Goal: Complete application form: Complete application form

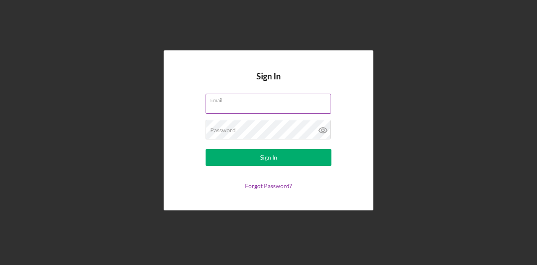
click at [221, 108] on input "Email" at bounding box center [267, 104] width 125 height 20
type input "[EMAIL_ADDRESS][DOMAIN_NAME]"
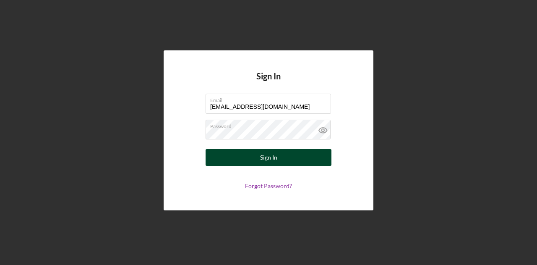
click at [255, 153] on button "Sign In" at bounding box center [268, 157] width 126 height 17
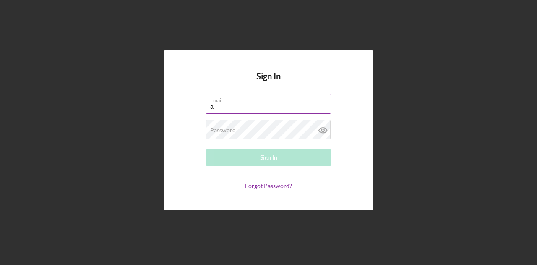
click at [251, 109] on input "ai" at bounding box center [267, 104] width 125 height 20
type input "[EMAIL_ADDRESS][DOMAIN_NAME]"
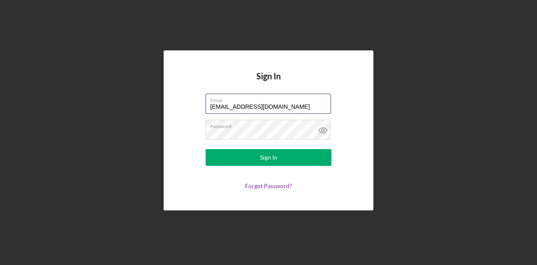
drag, startPoint x: 251, startPoint y: 109, endPoint x: 366, endPoint y: 134, distance: 117.2
click at [366, 134] on div "Sign In Email [EMAIL_ADDRESS][DOMAIN_NAME] Password Sign In Forgot Password?" at bounding box center [269, 130] width 210 height 160
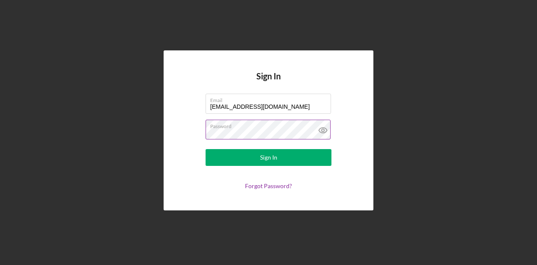
click at [322, 132] on icon at bounding box center [322, 130] width 21 height 21
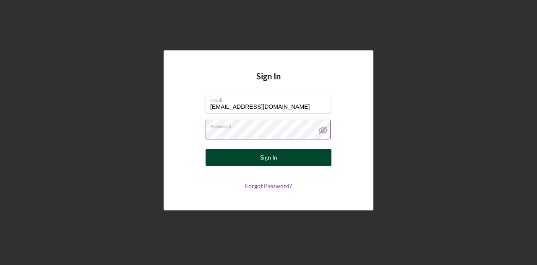
click at [297, 162] on button "Sign In" at bounding box center [268, 157] width 126 height 17
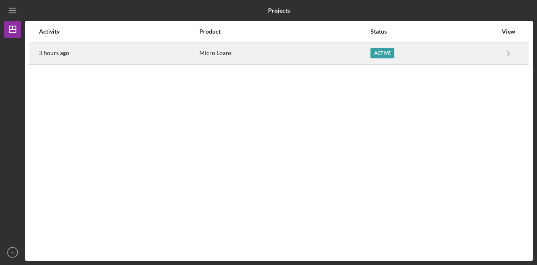
click at [372, 59] on div "Active" at bounding box center [433, 53] width 127 height 21
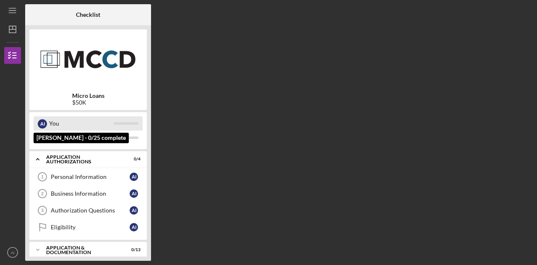
click at [59, 125] on div "You" at bounding box center [81, 123] width 64 height 14
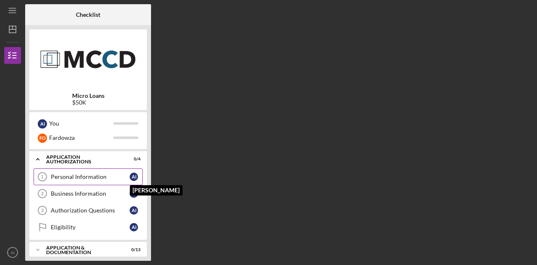
click at [133, 173] on div "A I" at bounding box center [134, 176] width 8 height 8
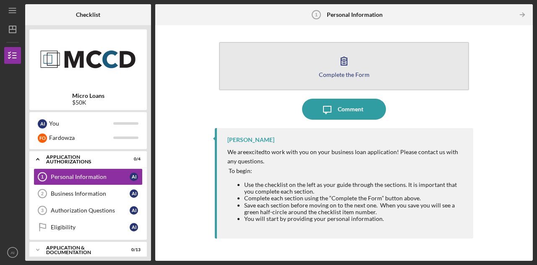
click at [337, 70] on icon "button" at bounding box center [343, 60] width 21 height 21
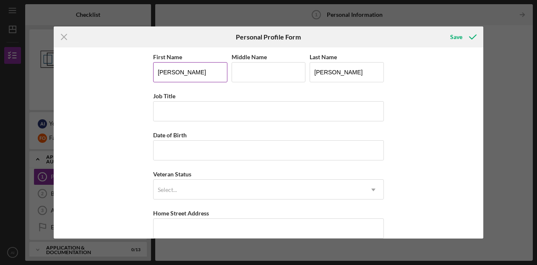
click at [194, 70] on input "[PERSON_NAME]" at bounding box center [190, 72] width 74 height 20
type input "COF"
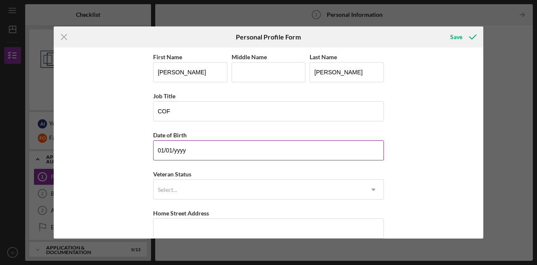
click at [201, 148] on input "01/01/yyyy" at bounding box center [268, 150] width 231 height 20
type input "0m/dd/yyyy"
type input "[DATE]"
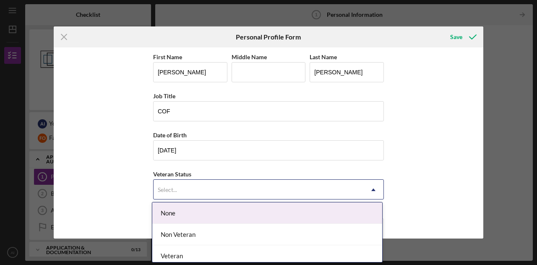
click at [201, 189] on div "Select..." at bounding box center [258, 189] width 210 height 19
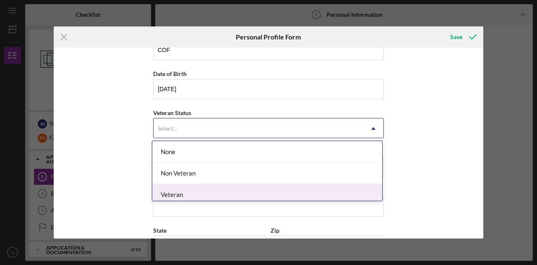
scroll to position [62, 0]
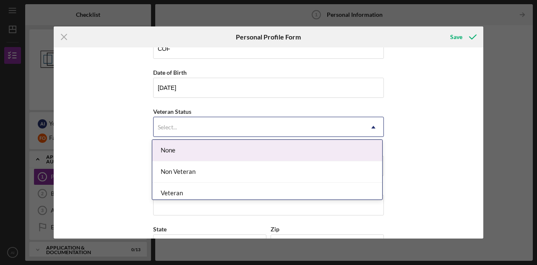
click at [196, 148] on div "None" at bounding box center [267, 150] width 230 height 21
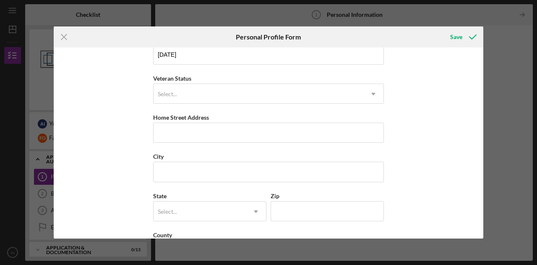
scroll to position [96, 0]
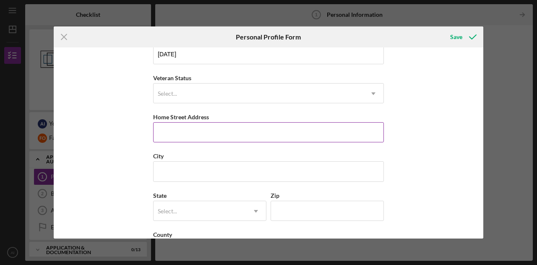
click at [193, 125] on input "Home Street Address" at bounding box center [268, 132] width 231 height 20
type input "[STREET_ADDRESS]"
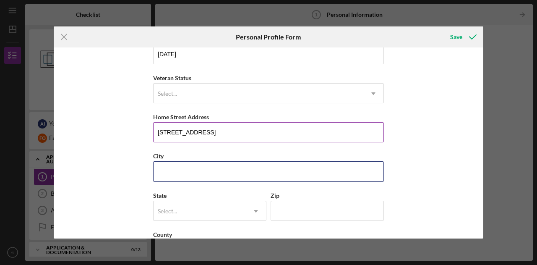
type input "Chaska"
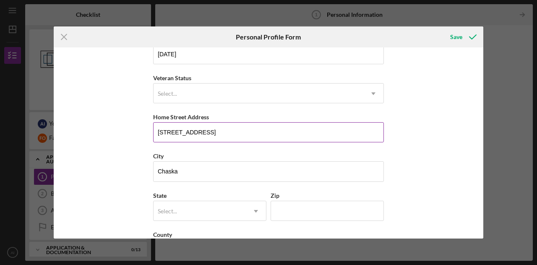
type input "MN"
type input "55318"
type input "[GEOGRAPHIC_DATA]"
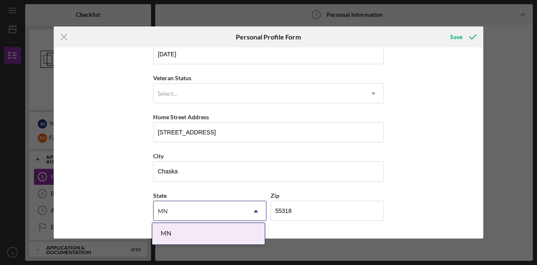
click at [404, 180] on div "First Name [PERSON_NAME] Middle Name Last Name [PERSON_NAME] Title COF Date of …" at bounding box center [268, 142] width 429 height 191
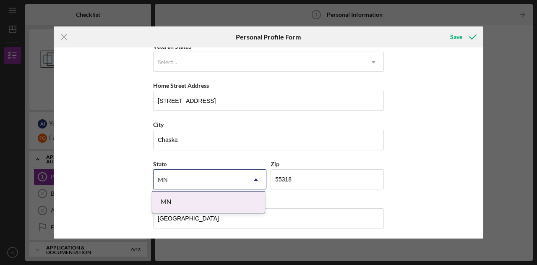
click at [405, 184] on div "First Name [PERSON_NAME] Middle Name Last Name [PERSON_NAME] Title COF Date of …" at bounding box center [268, 142] width 429 height 191
click at [199, 200] on div "MN" at bounding box center [208, 201] width 112 height 21
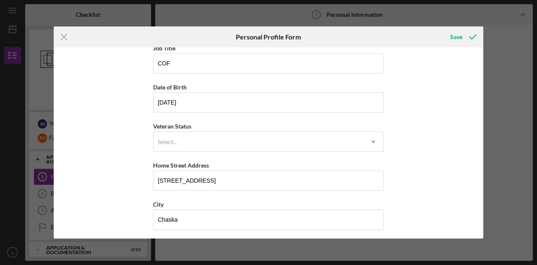
scroll to position [43, 0]
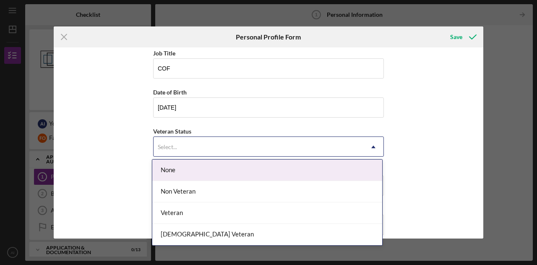
click at [373, 146] on use at bounding box center [373, 147] width 4 height 3
click at [279, 172] on div "None" at bounding box center [267, 169] width 230 height 21
click at [372, 147] on icon "Icon/Dropdown Arrow" at bounding box center [373, 147] width 20 height 20
click at [219, 166] on div "None" at bounding box center [267, 169] width 230 height 21
click at [355, 149] on div "Select..." at bounding box center [258, 146] width 210 height 19
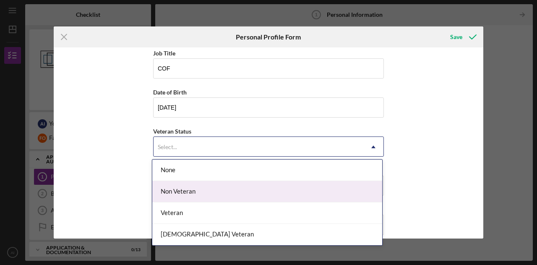
click at [311, 189] on div "Non Veteran" at bounding box center [267, 191] width 230 height 21
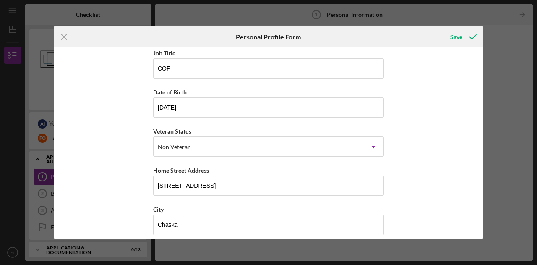
scroll to position [127, 0]
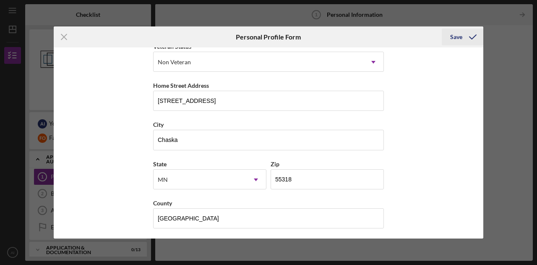
click at [457, 40] on div "Save" at bounding box center [456, 37] width 12 height 17
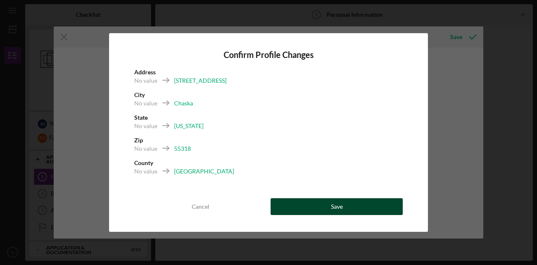
click at [354, 207] on button "Save" at bounding box center [336, 206] width 132 height 17
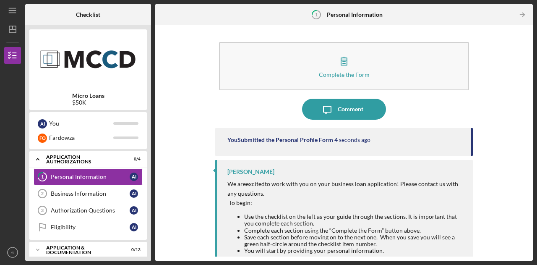
scroll to position [13, 0]
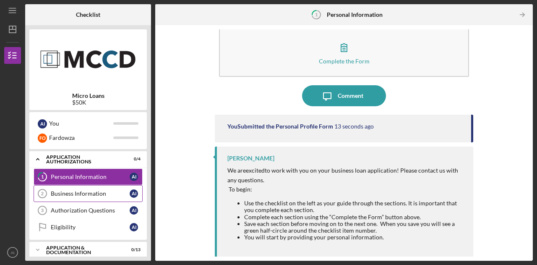
click at [92, 194] on div "Business Information" at bounding box center [90, 193] width 79 height 7
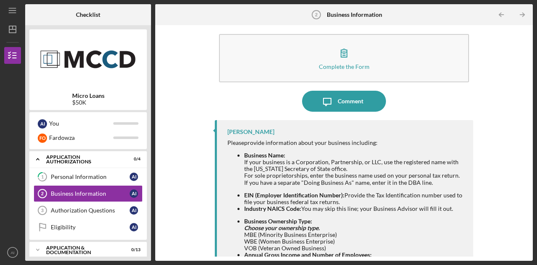
scroll to position [15, 0]
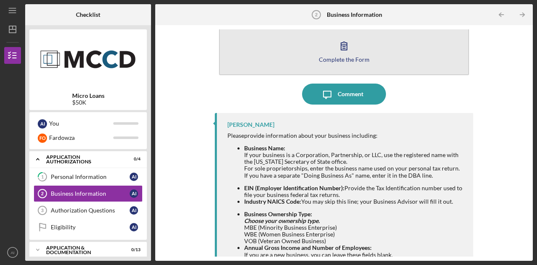
click at [330, 58] on div "Complete the Form" at bounding box center [344, 59] width 51 height 6
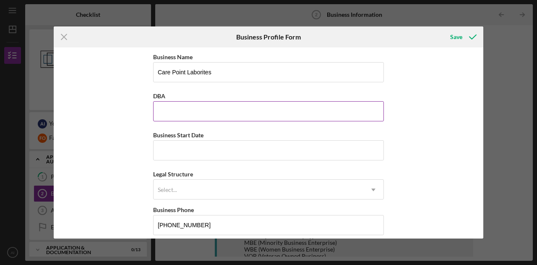
click at [276, 118] on input "DBA" at bounding box center [268, 111] width 231 height 20
type input "N/A"
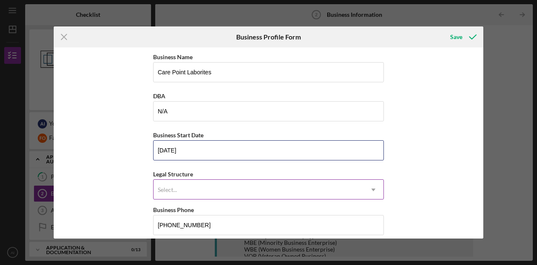
type input "[DATE]"
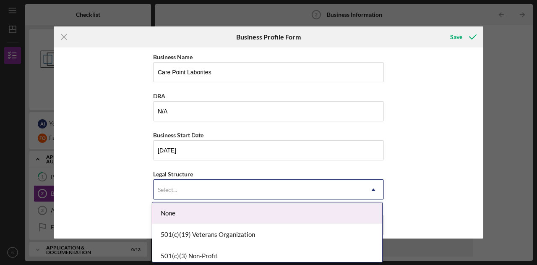
click at [211, 190] on div "Select..." at bounding box center [258, 189] width 210 height 19
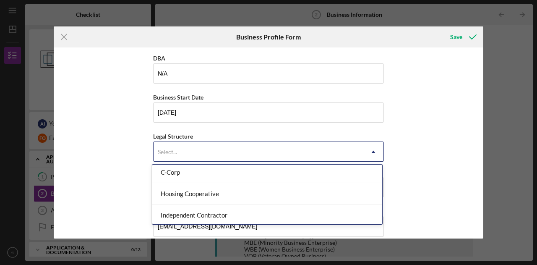
scroll to position [79, 0]
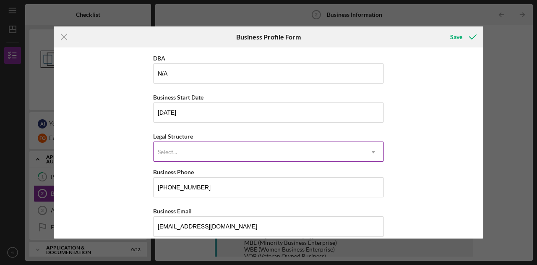
click at [234, 151] on div "Select..." at bounding box center [258, 151] width 210 height 19
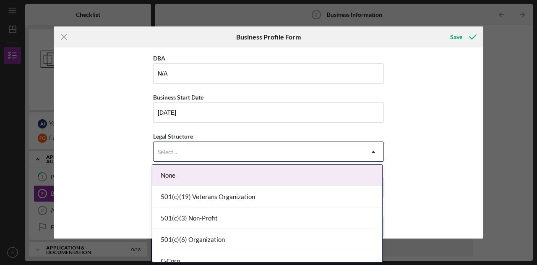
click at [234, 151] on div "Select..." at bounding box center [258, 151] width 210 height 19
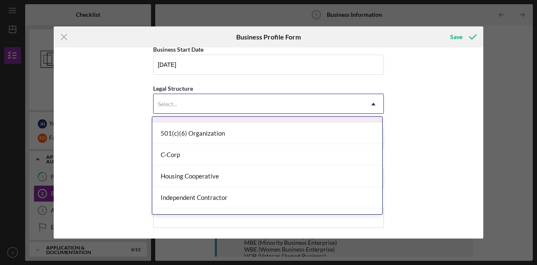
scroll to position [60, 0]
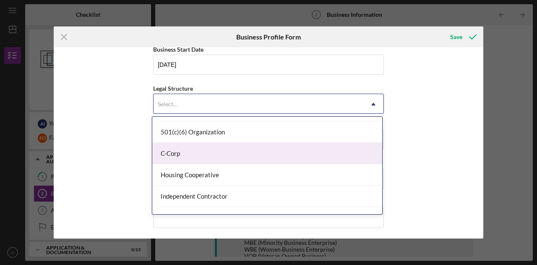
click at [274, 161] on div "C-Corp" at bounding box center [267, 153] width 230 height 21
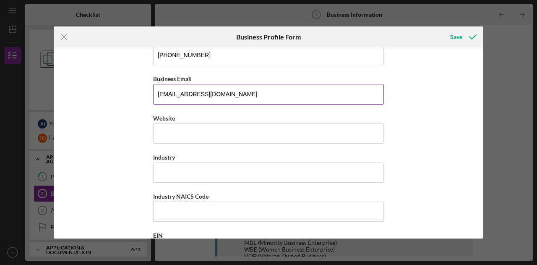
scroll to position [171, 0]
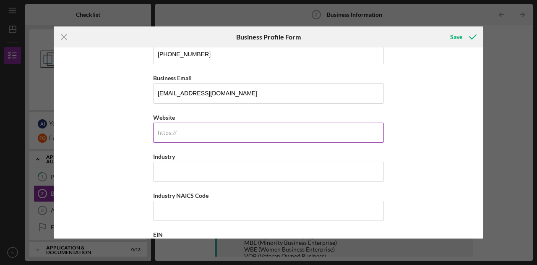
click at [309, 136] on input "Website" at bounding box center [268, 132] width 231 height 20
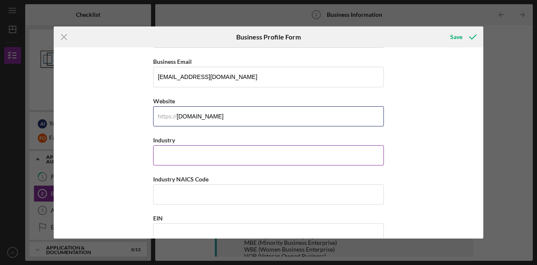
scroll to position [185, 0]
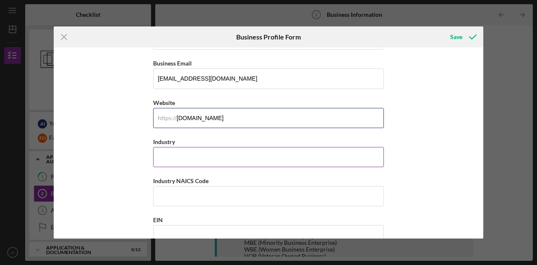
type input "[DOMAIN_NAME]"
click at [294, 153] on input "Industry" at bounding box center [268, 157] width 231 height 20
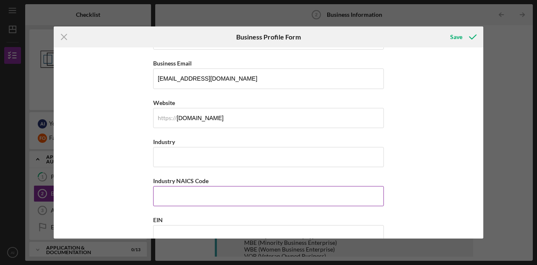
click at [244, 190] on input "Industry NAICS Code" at bounding box center [268, 196] width 231 height 20
type input "621511"
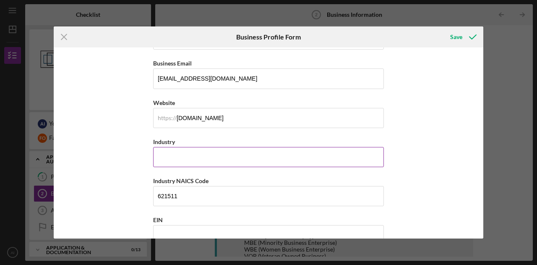
click at [193, 147] on input "Industry" at bounding box center [268, 157] width 231 height 20
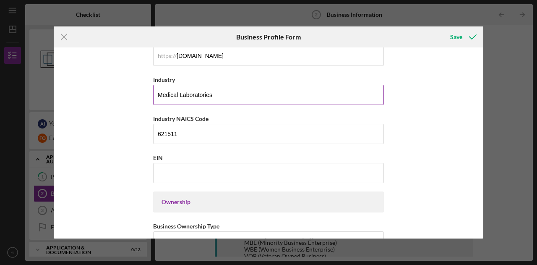
scroll to position [246, 0]
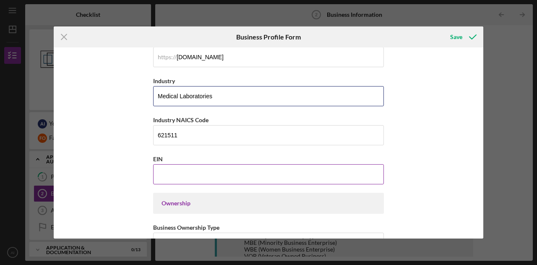
type input "Medical Laboratories"
click at [194, 170] on input "EIN" at bounding box center [268, 174] width 231 height 20
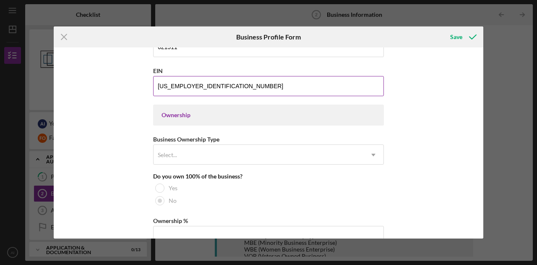
scroll to position [336, 0]
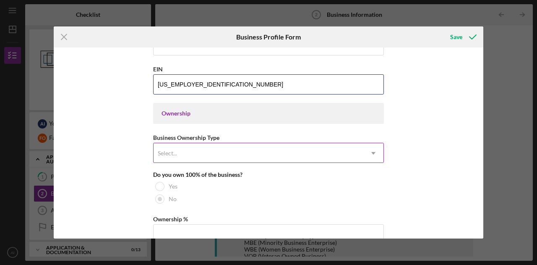
type input "[US_EMPLOYER_IDENTIFICATION_NUMBER]"
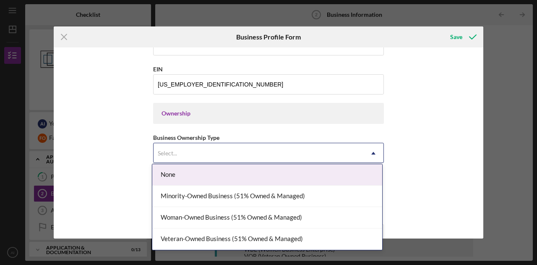
click at [371, 150] on icon "Icon/Dropdown Arrow" at bounding box center [373, 153] width 20 height 20
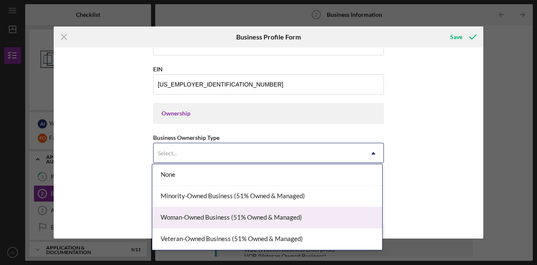
click at [320, 221] on div "Woman-Owned Business (51% Owned & Managed)" at bounding box center [267, 217] width 230 height 21
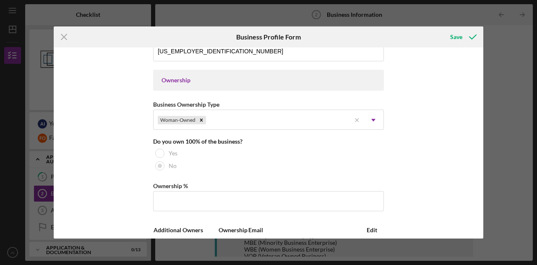
scroll to position [373, 0]
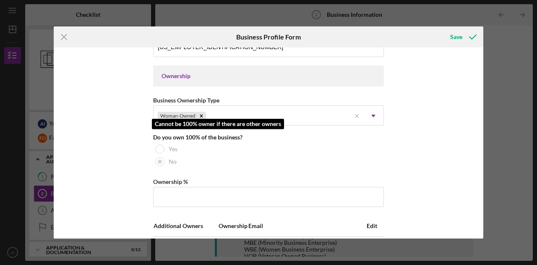
click at [156, 144] on div at bounding box center [159, 148] width 9 height 9
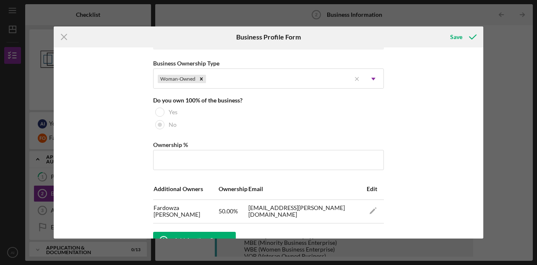
scroll to position [411, 0]
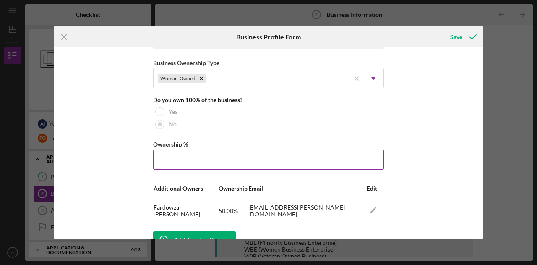
click at [163, 159] on input "Ownership %" at bounding box center [268, 159] width 231 height 20
click at [180, 157] on input "Ownership %" at bounding box center [268, 159] width 231 height 20
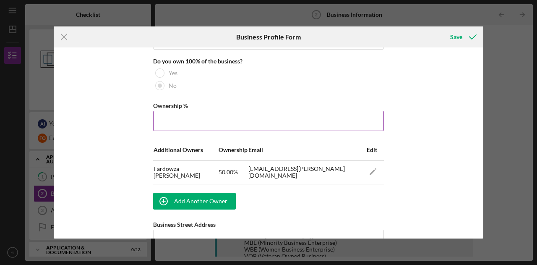
scroll to position [448, 0]
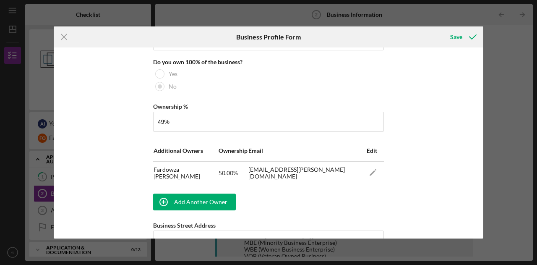
type input "49.00%"
click at [116, 140] on div "Business Name Care Point Laborites DBA N/A Business Start Date [DATE] Legal Str…" at bounding box center [268, 142] width 429 height 191
click at [372, 172] on icon "Icon/Edit" at bounding box center [373, 172] width 19 height 19
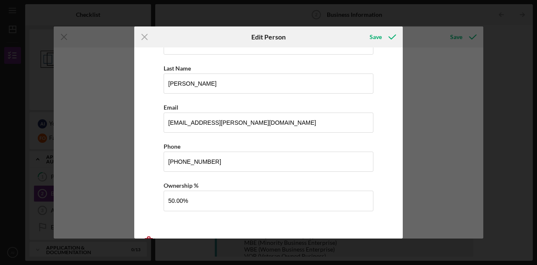
scroll to position [54, 0]
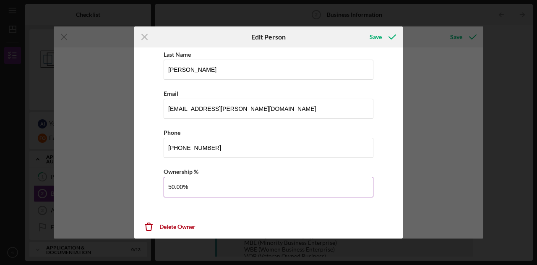
click at [175, 184] on input "50.00%" at bounding box center [269, 187] width 210 height 20
type input "51.00%"
click at [372, 37] on div "Save" at bounding box center [375, 37] width 12 height 17
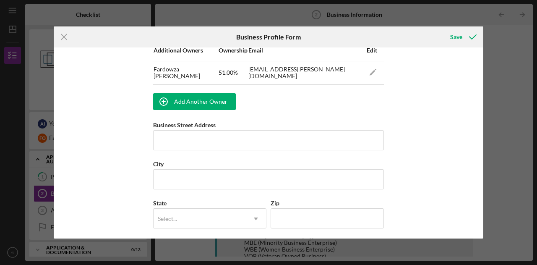
scroll to position [549, 0]
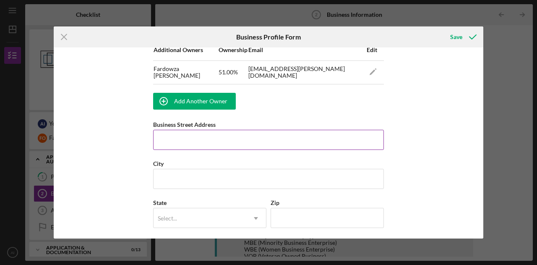
click at [319, 133] on input "Business Street Address" at bounding box center [268, 140] width 231 height 20
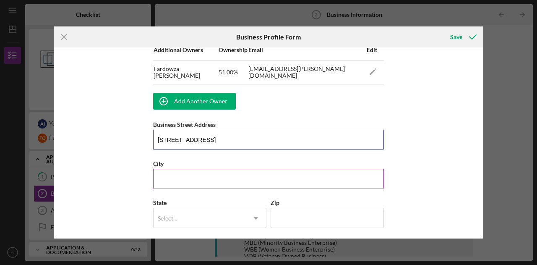
type input "[STREET_ADDRESS]"
click at [260, 182] on input "City" at bounding box center [268, 179] width 231 height 20
type input "Mineaplis"
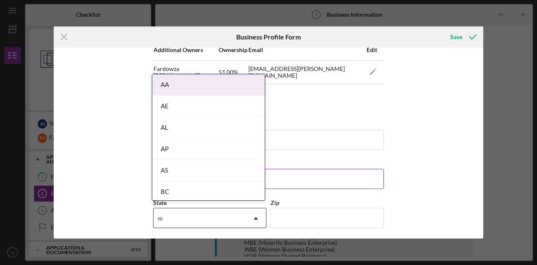
type input "mn"
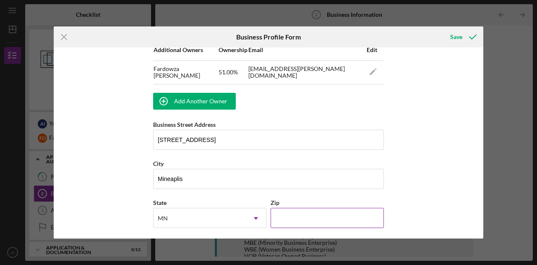
click at [328, 208] on input "Zip" at bounding box center [326, 218] width 113 height 20
type input "55###"
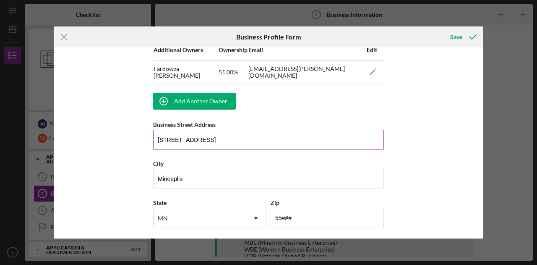
click at [255, 138] on input "[STREET_ADDRESS]" at bounding box center [268, 140] width 231 height 20
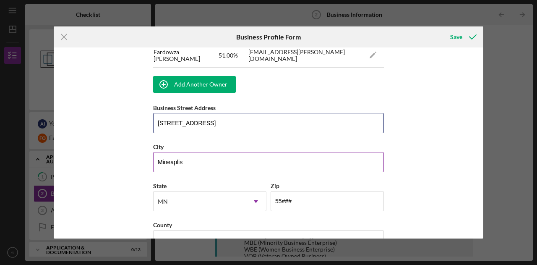
scroll to position [567, 0]
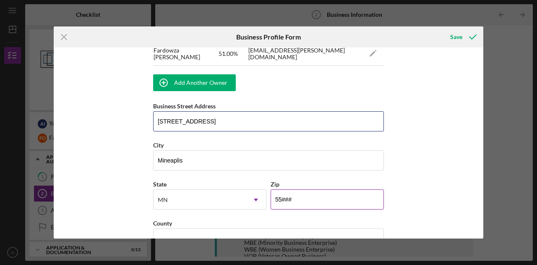
type input "[STREET_ADDRESS]"
click at [313, 191] on input "55###" at bounding box center [326, 199] width 113 height 20
type input "5####"
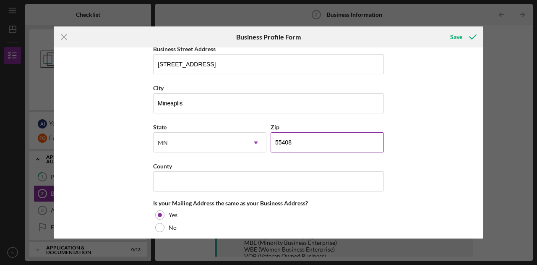
scroll to position [625, 0]
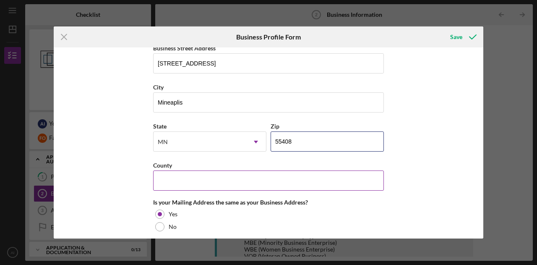
type input "55408"
click at [288, 175] on input "County" at bounding box center [268, 180] width 231 height 20
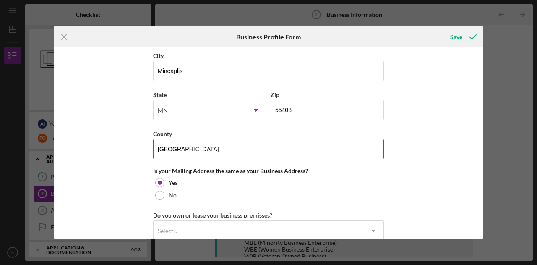
scroll to position [661, 0]
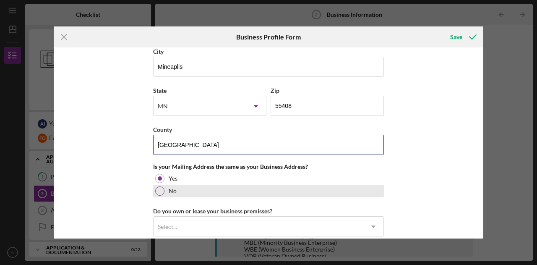
type input "[GEOGRAPHIC_DATA]"
click at [154, 185] on div "No" at bounding box center [268, 191] width 231 height 13
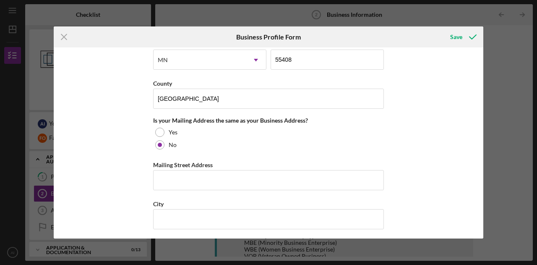
scroll to position [715, 0]
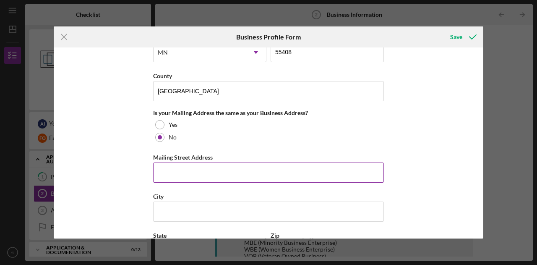
click at [186, 165] on input "Mailing Street Address" at bounding box center [268, 172] width 231 height 20
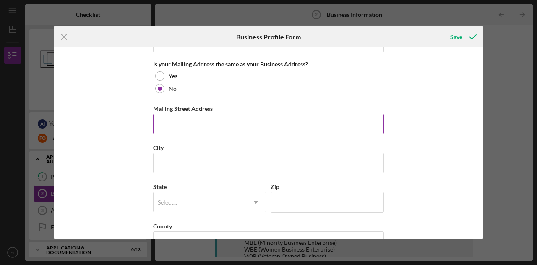
scroll to position [762, 0]
click at [177, 115] on input "Mailing Street Address" at bounding box center [268, 125] width 231 height 20
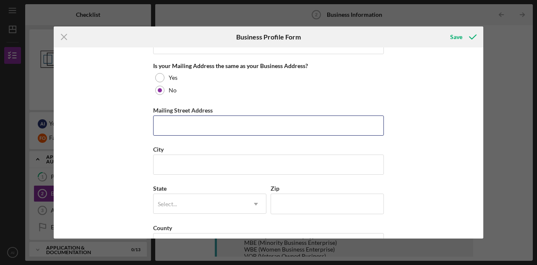
type input "[STREET_ADDRESS]"
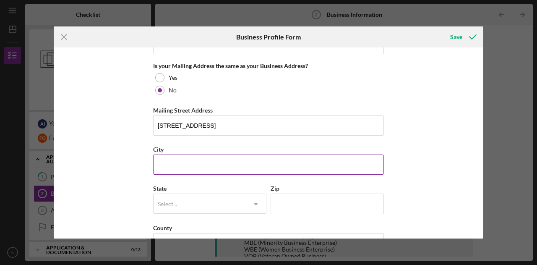
click at [216, 156] on input "City" at bounding box center [268, 164] width 231 height 20
type input "c"
type input "Chaska"
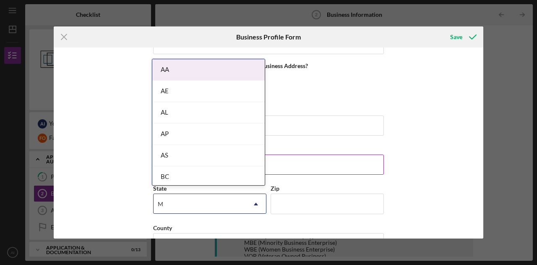
type input "MN"
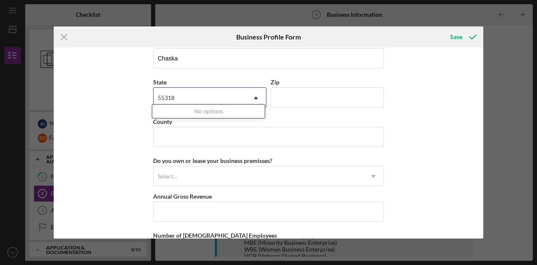
scroll to position [869, 0]
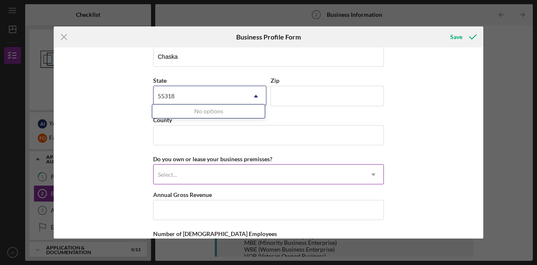
type input "55318"
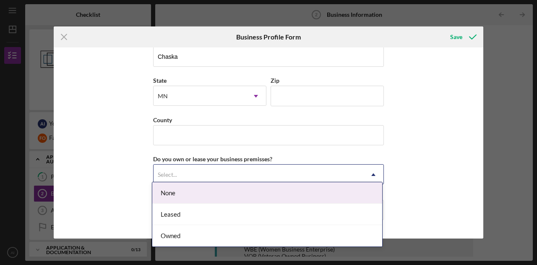
click at [363, 174] on icon "Icon/Dropdown Arrow" at bounding box center [373, 174] width 20 height 20
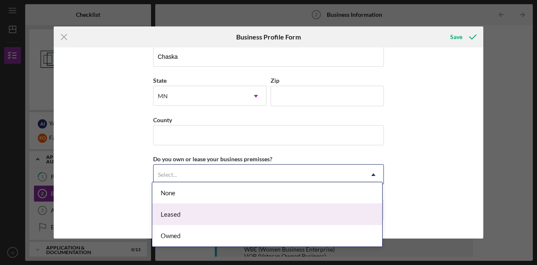
click at [322, 213] on div "Leased" at bounding box center [267, 213] width 230 height 21
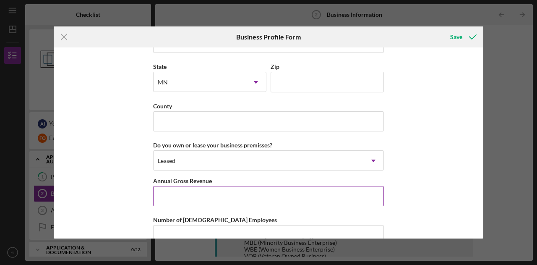
scroll to position [884, 0]
click at [315, 190] on input "Annual Gross Revenue" at bounding box center [268, 195] width 231 height 20
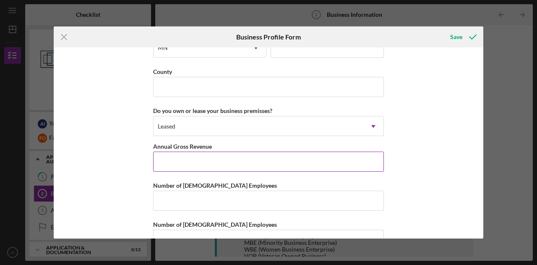
scroll to position [918, 0]
click at [304, 159] on input "Annual Gross Revenue" at bounding box center [268, 161] width 231 height 20
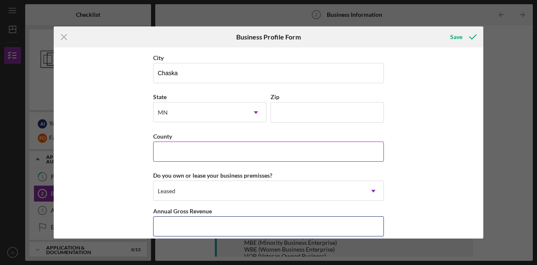
scroll to position [935, 0]
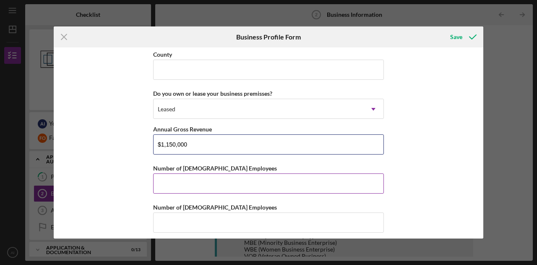
type input "$1,150,000"
click at [289, 182] on input "Number of [DEMOGRAPHIC_DATA] Employees" at bounding box center [268, 183] width 231 height 20
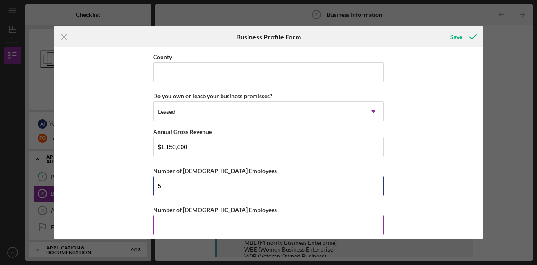
type input "5"
click at [263, 220] on input "Number of [DEMOGRAPHIC_DATA] Employees" at bounding box center [268, 225] width 231 height 20
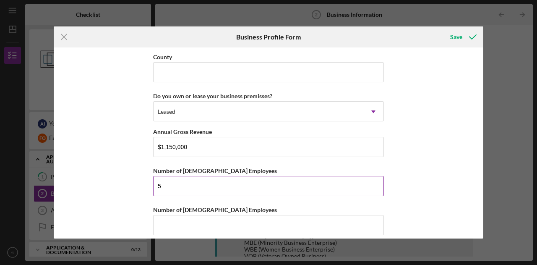
click at [223, 176] on input "5" at bounding box center [268, 186] width 231 height 20
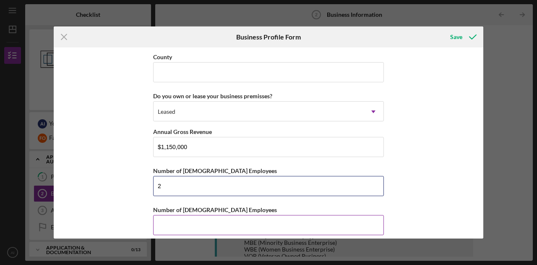
type input "2"
click at [226, 219] on input "Number of [DEMOGRAPHIC_DATA] Employees" at bounding box center [268, 225] width 231 height 20
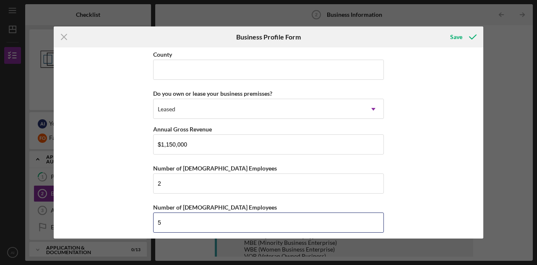
type input "5"
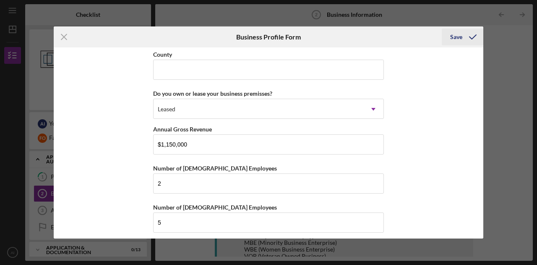
click at [466, 36] on icon "submit" at bounding box center [472, 36] width 21 height 21
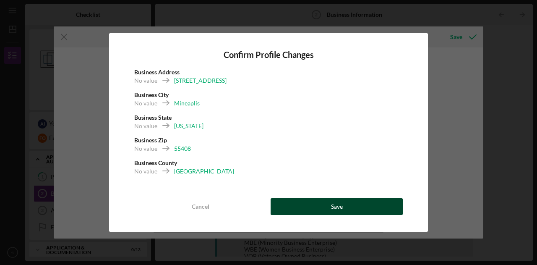
click at [330, 208] on button "Save" at bounding box center [336, 206] width 132 height 17
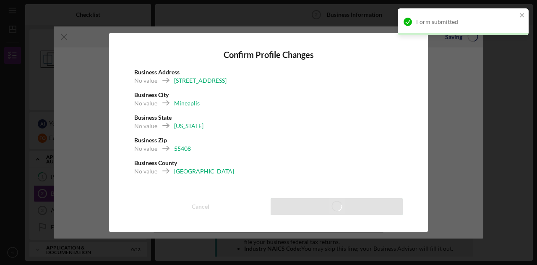
type input "49.00%"
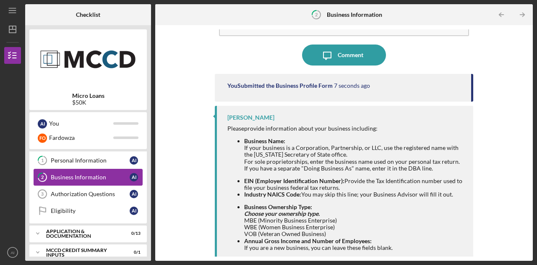
scroll to position [17, 0]
click at [135, 195] on div "A I" at bounding box center [134, 193] width 8 height 8
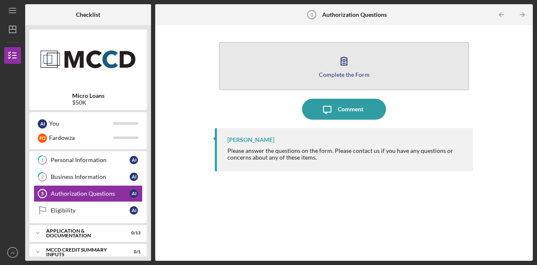
click at [335, 75] on div "Complete the Form" at bounding box center [344, 74] width 51 height 6
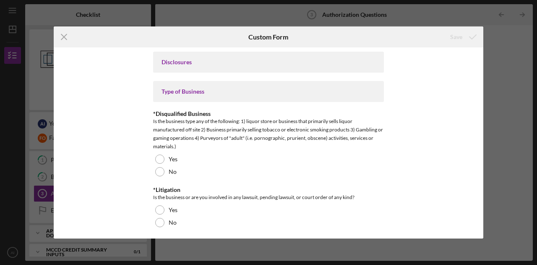
click at [192, 90] on div "Type of Business" at bounding box center [268, 91] width 214 height 7
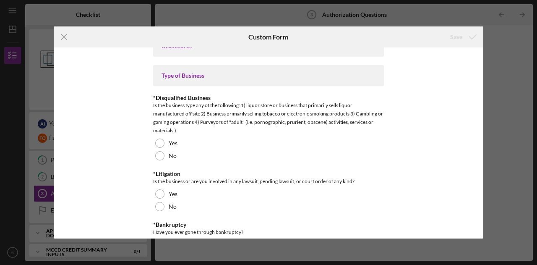
scroll to position [17, 0]
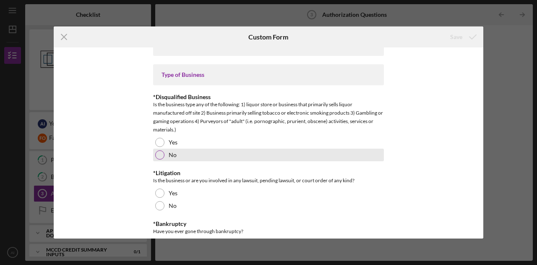
click at [157, 154] on div at bounding box center [159, 154] width 9 height 9
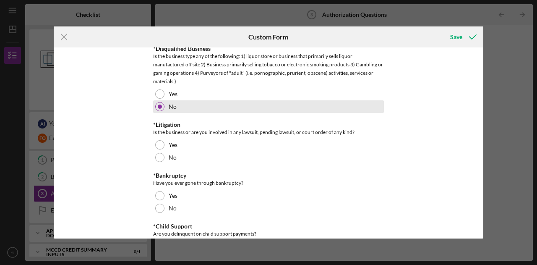
scroll to position [65, 0]
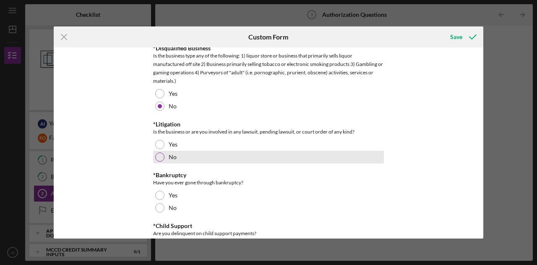
click at [159, 161] on div at bounding box center [159, 156] width 9 height 9
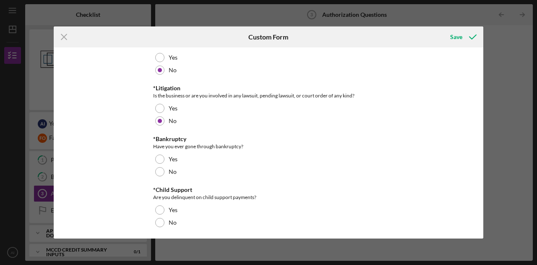
scroll to position [102, 0]
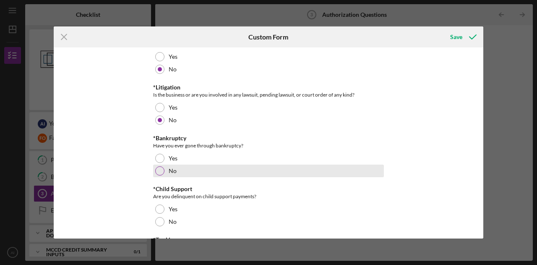
click at [157, 172] on div at bounding box center [159, 170] width 9 height 9
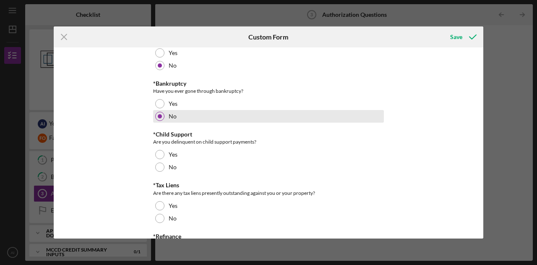
scroll to position [158, 0]
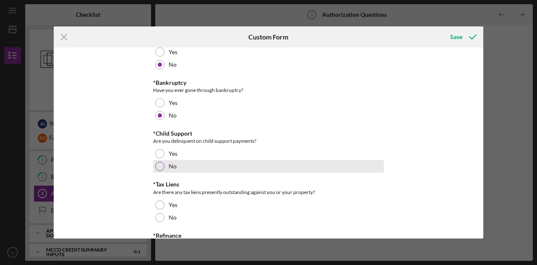
click at [158, 167] on div at bounding box center [159, 165] width 9 height 9
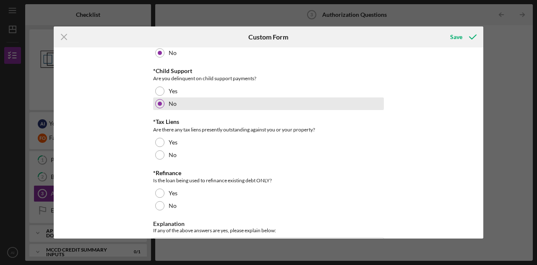
scroll to position [223, 0]
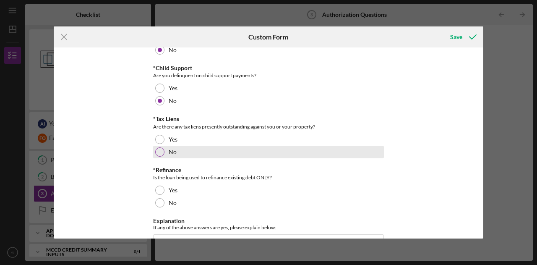
click at [156, 153] on div at bounding box center [159, 151] width 9 height 9
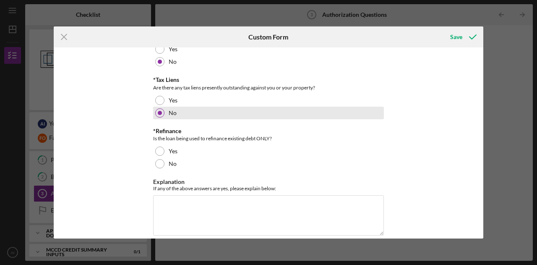
scroll to position [263, 0]
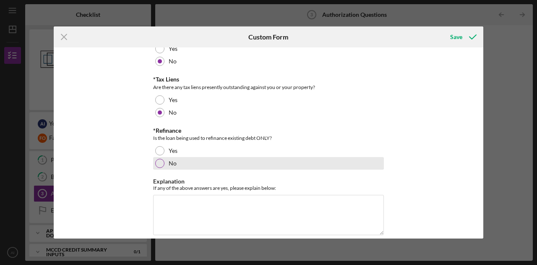
click at [156, 165] on div at bounding box center [159, 163] width 9 height 9
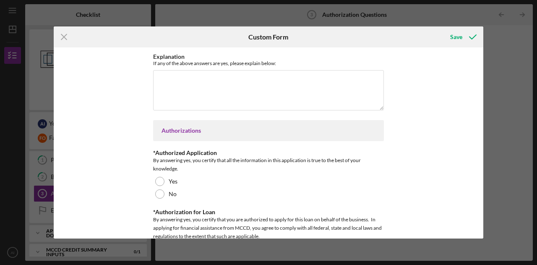
scroll to position [395, 0]
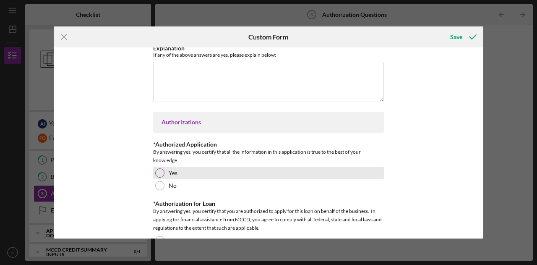
click at [153, 174] on div "Yes" at bounding box center [268, 172] width 231 height 13
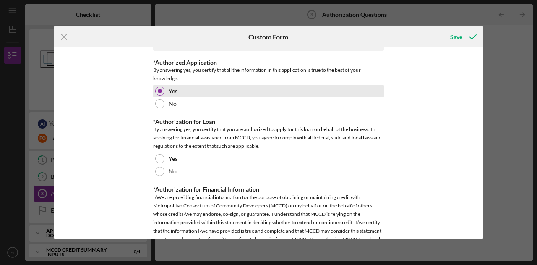
scroll to position [478, 0]
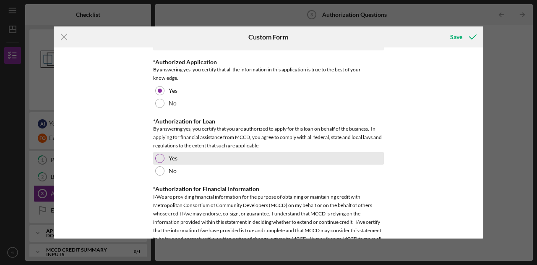
click at [161, 157] on div at bounding box center [159, 157] width 9 height 9
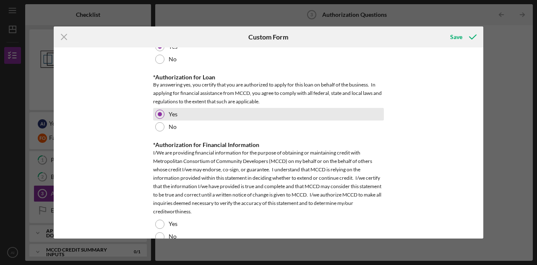
scroll to position [538, 0]
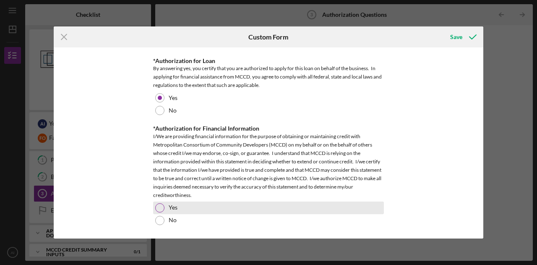
click at [157, 208] on div at bounding box center [159, 207] width 9 height 9
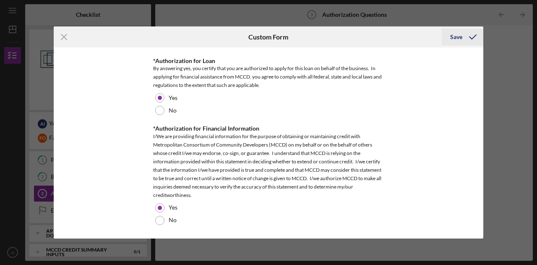
click at [455, 36] on div "Save" at bounding box center [456, 37] width 12 height 17
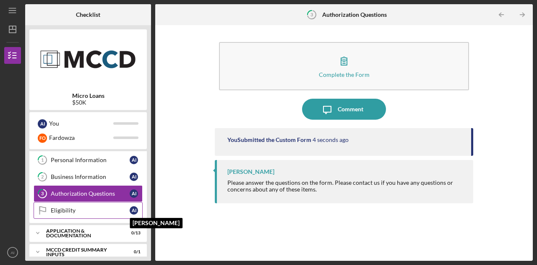
click at [131, 212] on div "A I" at bounding box center [134, 210] width 8 height 8
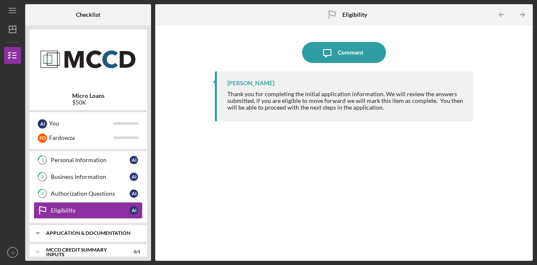
click at [124, 236] on div "Icon/Expander Application & Documentation 0 / 13" at bounding box center [87, 232] width 117 height 17
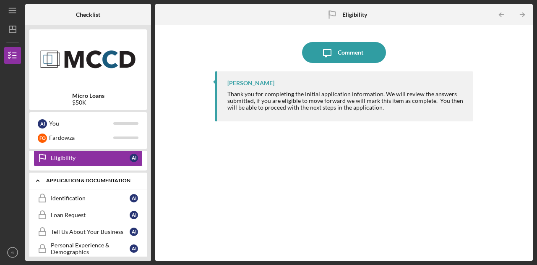
scroll to position [70, 0]
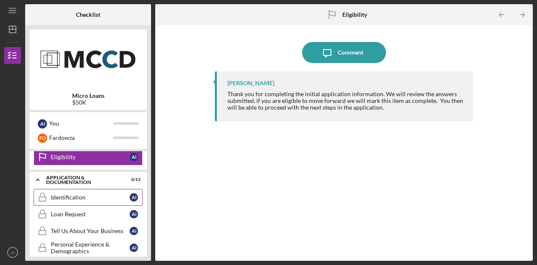
click at [102, 197] on div "Identification" at bounding box center [90, 197] width 79 height 7
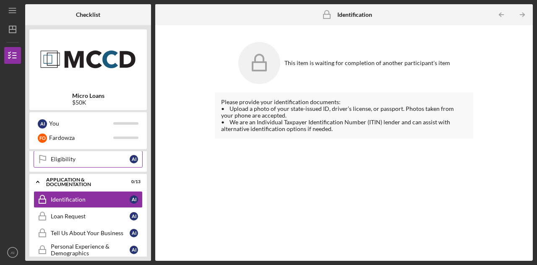
scroll to position [68, 0]
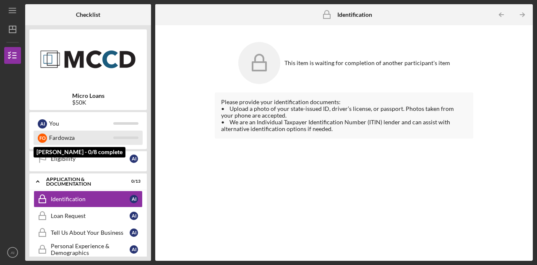
click at [82, 142] on div "Fardowza" at bounding box center [81, 137] width 64 height 14
